Goal: Information Seeking & Learning: Learn about a topic

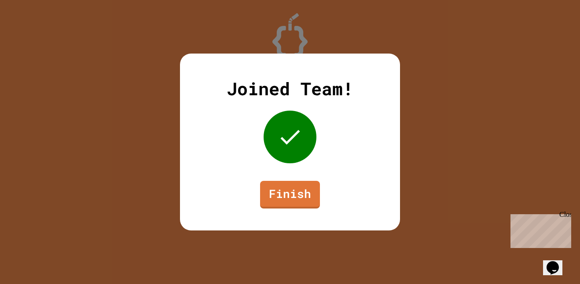
click at [291, 207] on link "Finish" at bounding box center [290, 195] width 60 height 28
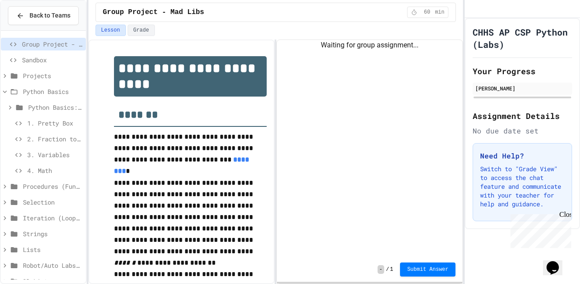
click at [46, 120] on span "1. Pretty Box" at bounding box center [54, 123] width 55 height 9
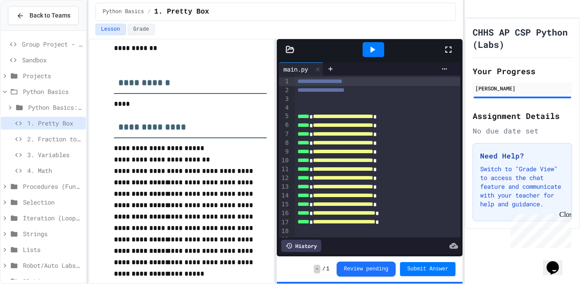
scroll to position [174, 0]
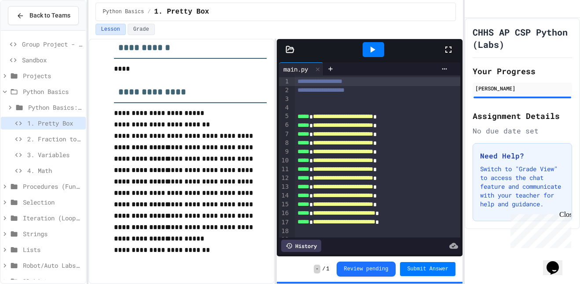
click at [372, 49] on icon at bounding box center [372, 50] width 5 height 6
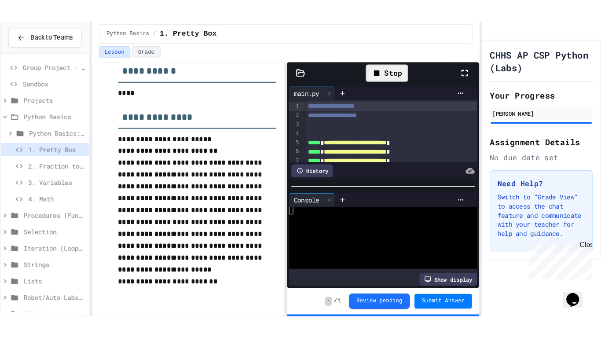
scroll to position [45, 0]
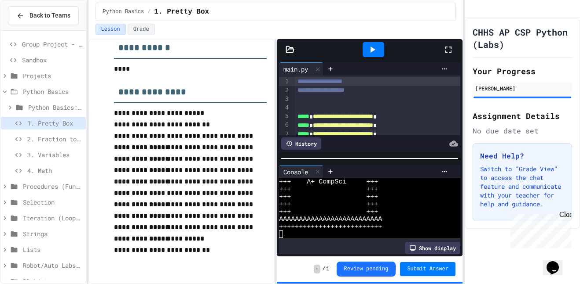
click at [41, 139] on span "2. Fraction to Decimal" at bounding box center [54, 139] width 55 height 9
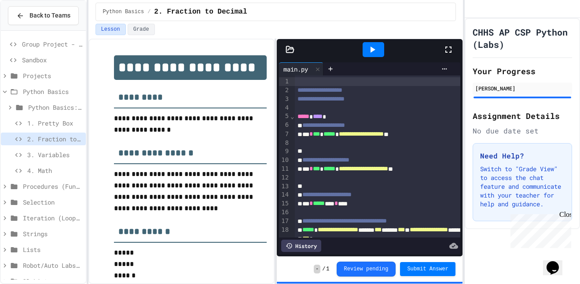
click at [454, 49] on div at bounding box center [452, 50] width 19 height 24
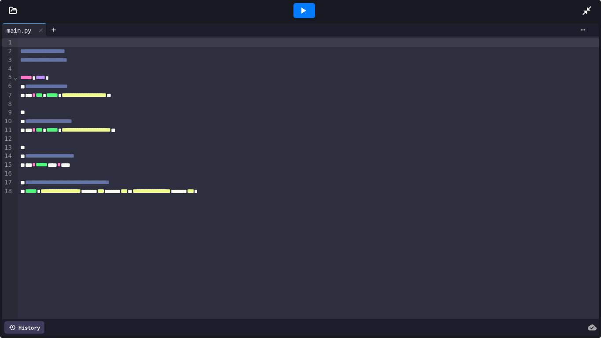
click at [304, 8] on icon at bounding box center [303, 10] width 11 height 11
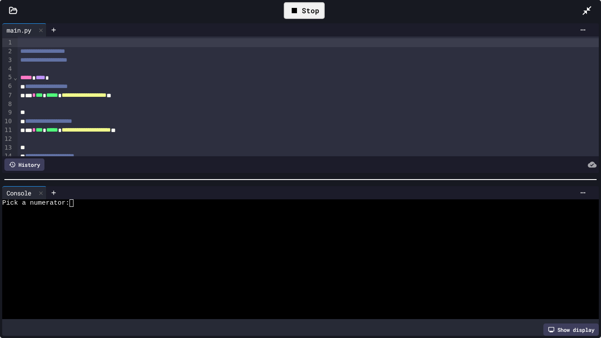
click at [88, 202] on div "Pick a numerator:" at bounding box center [297, 202] width 590 height 7
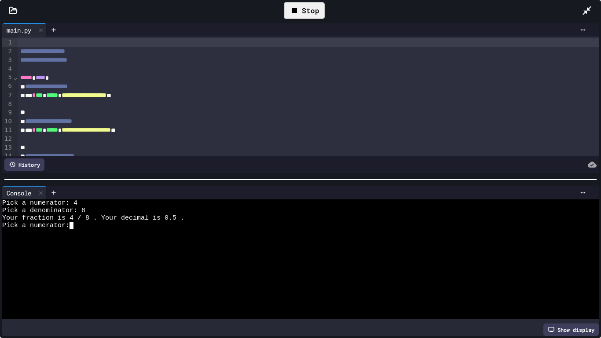
click at [579, 15] on icon at bounding box center [586, 10] width 11 height 11
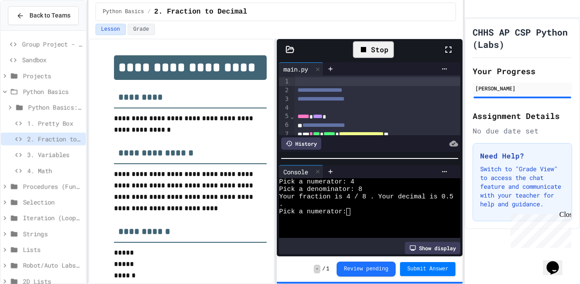
click at [68, 168] on span "4. Math" at bounding box center [54, 170] width 55 height 9
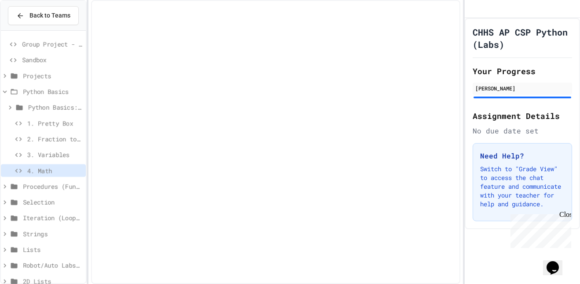
click at [55, 140] on span "2. Fraction to Decimal" at bounding box center [54, 139] width 55 height 9
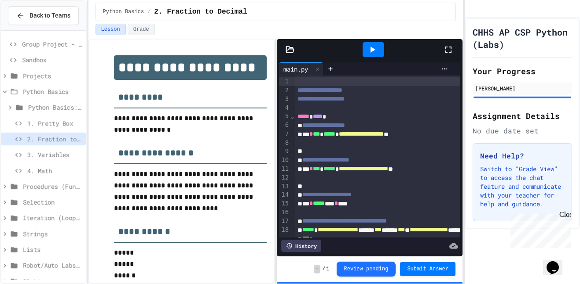
click at [349, 161] on span "**********" at bounding box center [325, 160] width 47 height 6
click at [449, 57] on div at bounding box center [452, 50] width 19 height 24
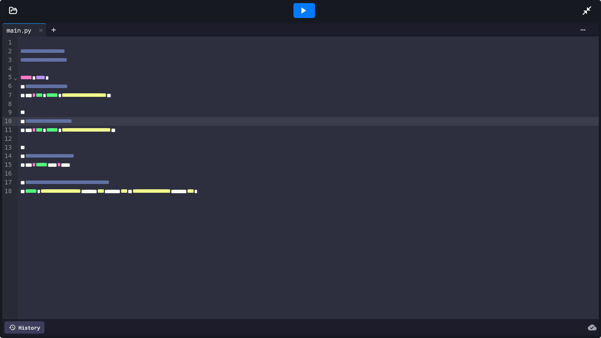
click at [579, 6] on div at bounding box center [590, 11] width 19 height 24
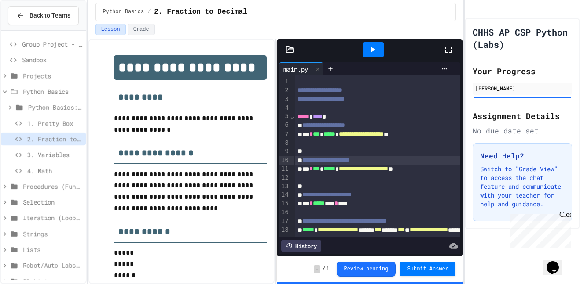
click at [379, 52] on div at bounding box center [373, 49] width 22 height 15
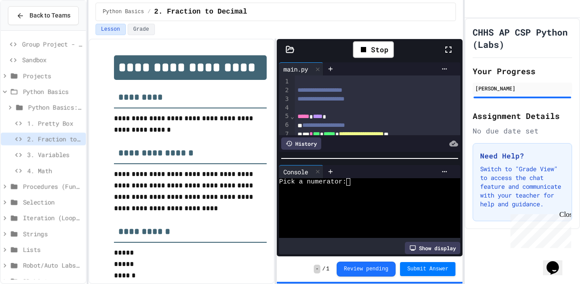
click at [355, 186] on div at bounding box center [366, 189] width 174 height 7
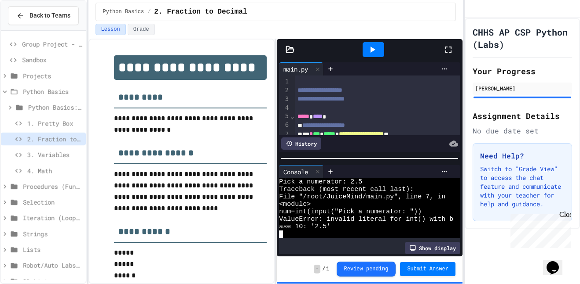
click at [52, 157] on span "3. Variables" at bounding box center [54, 154] width 55 height 9
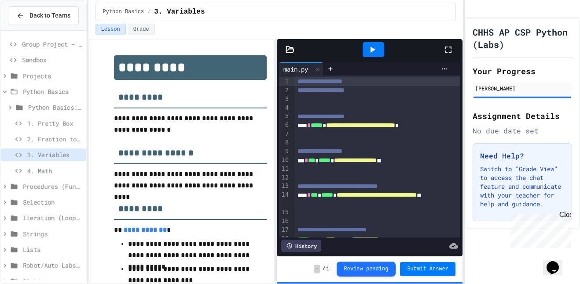
click at [447, 48] on icon at bounding box center [448, 49] width 11 height 11
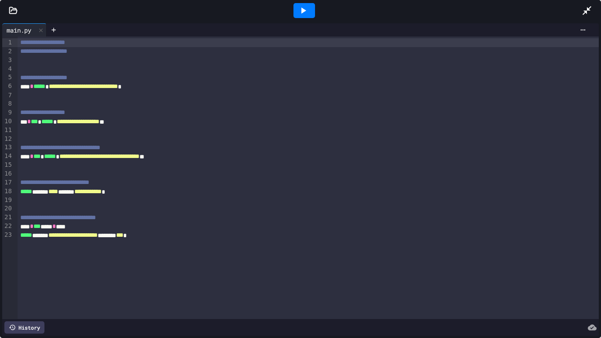
click at [311, 7] on div at bounding box center [304, 10] width 22 height 15
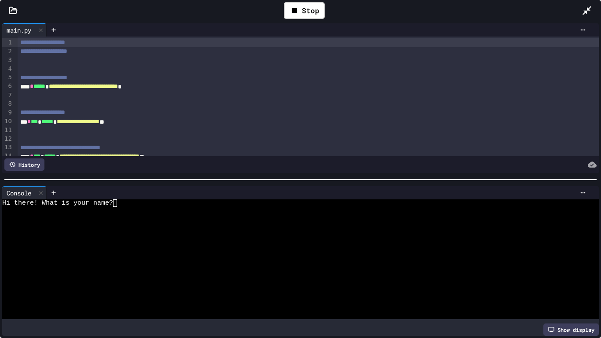
click at [128, 207] on div at bounding box center [297, 210] width 590 height 7
type textarea "*"
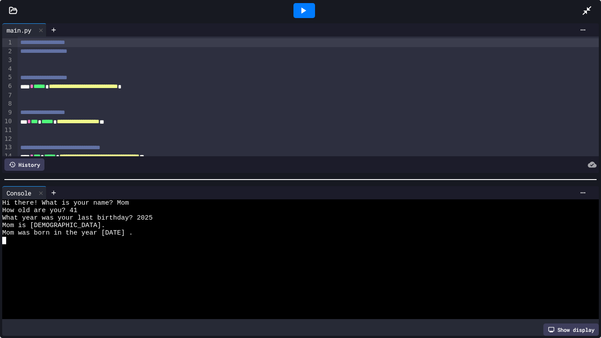
click at [579, 9] on icon at bounding box center [586, 10] width 11 height 11
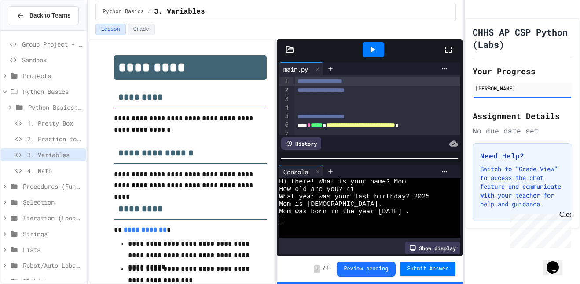
click at [38, 168] on span "4. Math" at bounding box center [54, 170] width 55 height 9
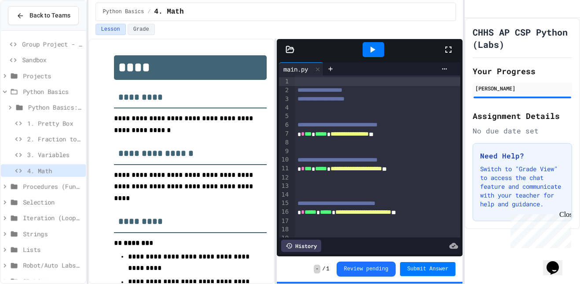
click at [448, 45] on icon at bounding box center [448, 49] width 11 height 11
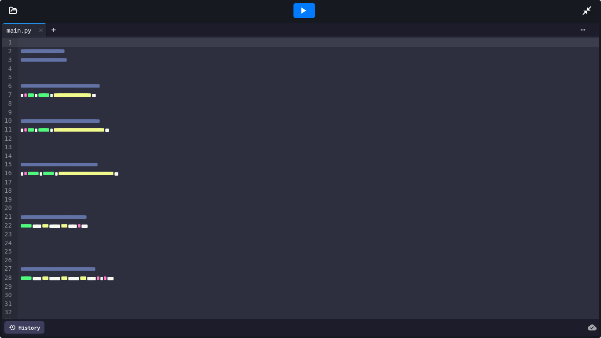
click at [303, 10] on icon at bounding box center [303, 10] width 5 height 6
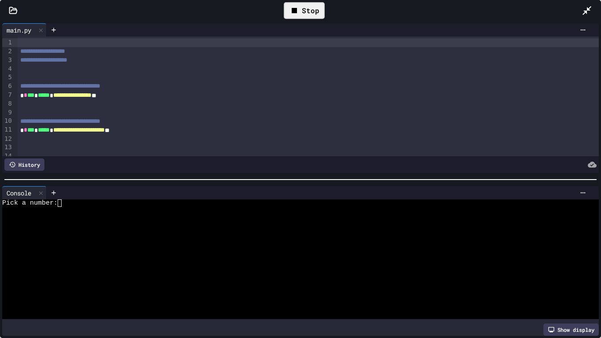
click at [68, 227] on div at bounding box center [297, 225] width 590 height 7
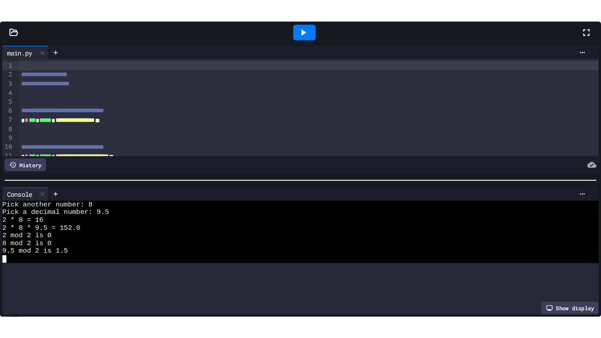
scroll to position [7, 0]
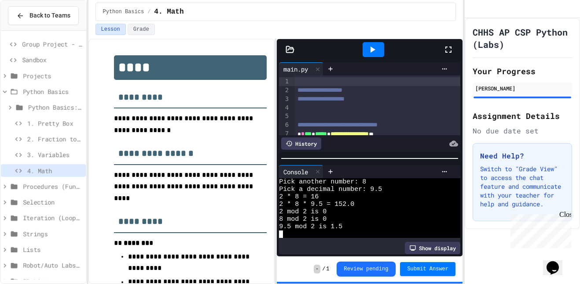
click at [453, 52] on div at bounding box center [452, 50] width 19 height 24
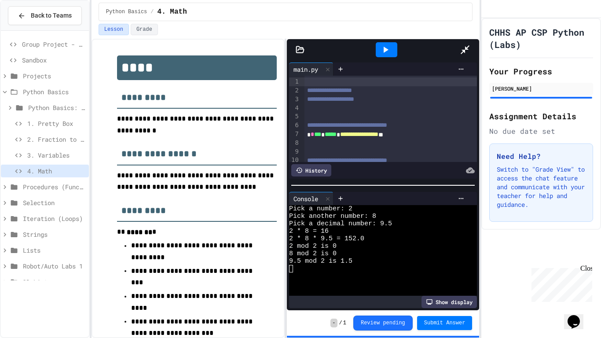
scroll to position [0, 0]
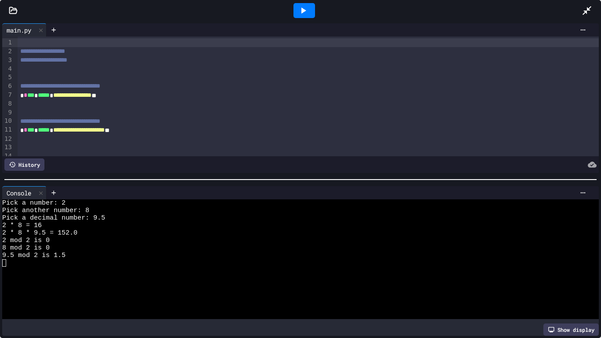
click at [439, 97] on div "**********" at bounding box center [308, 95] width 581 height 9
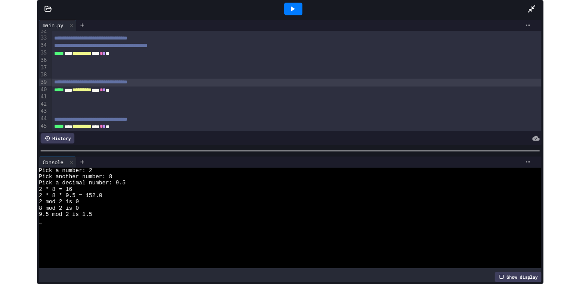
scroll to position [274, 0]
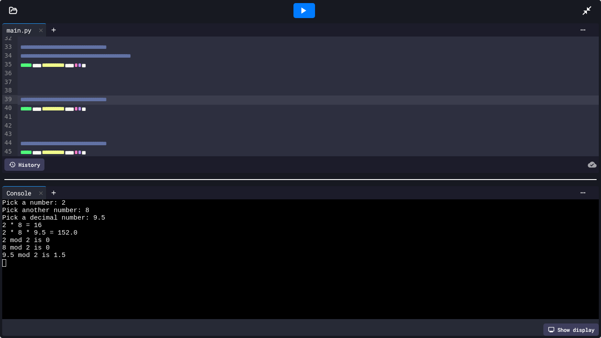
click at [579, 9] on icon at bounding box center [586, 10] width 11 height 11
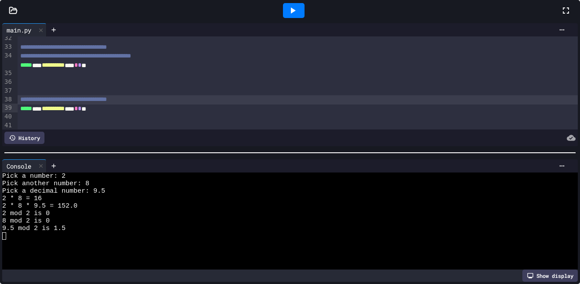
scroll to position [7, 0]
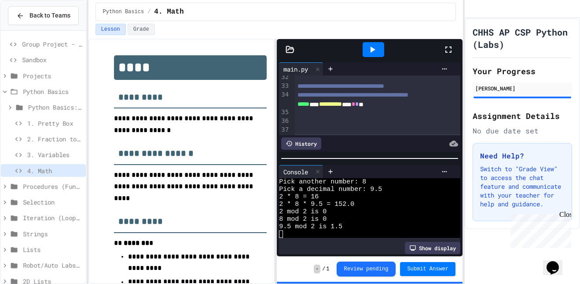
click at [233, 192] on p "**********" at bounding box center [190, 187] width 153 height 35
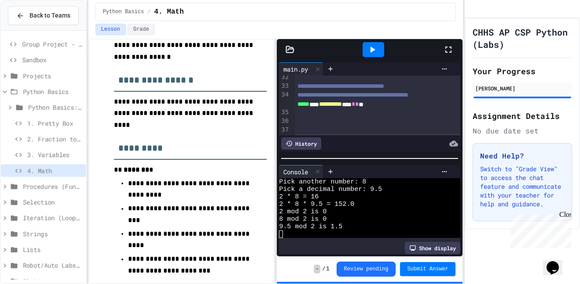
scroll to position [106, 0]
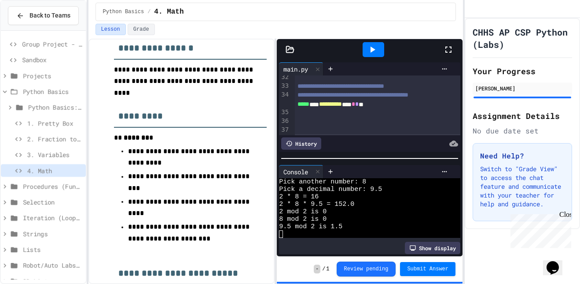
click at [187, 245] on p at bounding box center [190, 250] width 153 height 11
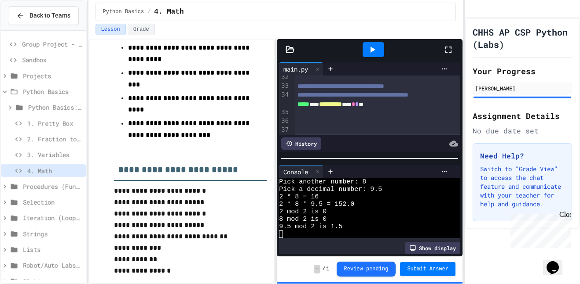
scroll to position [211, 0]
